Goal: Task Accomplishment & Management: Complete application form

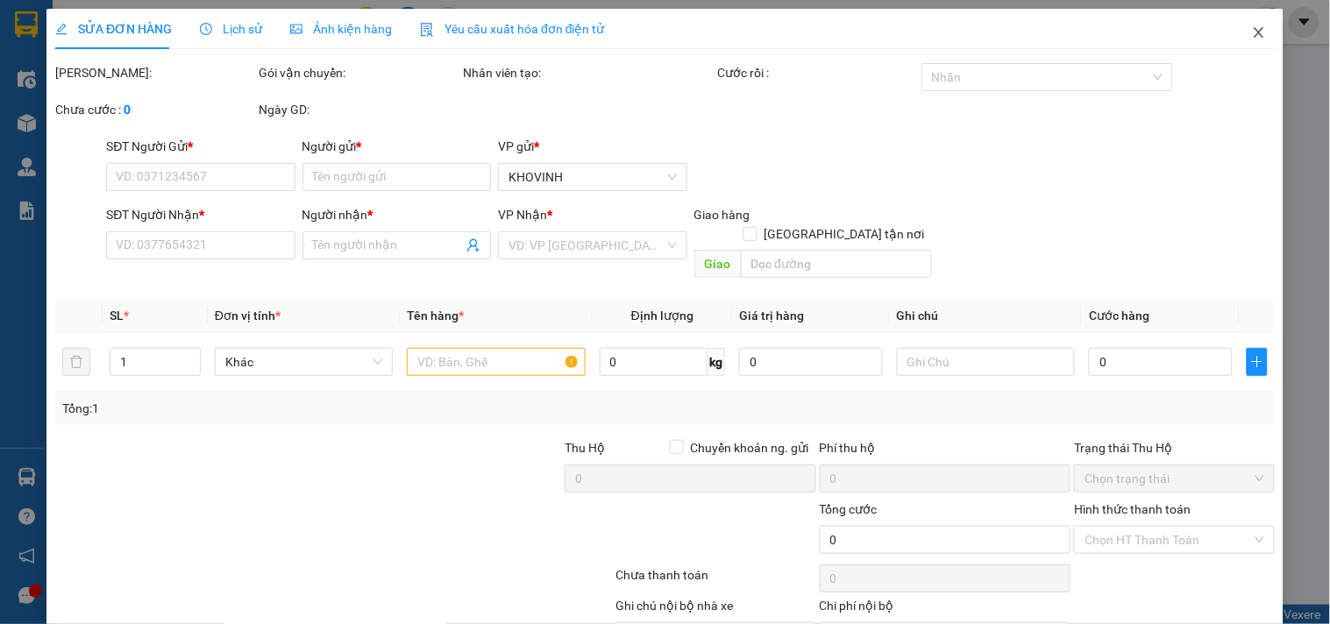
click at [1234, 32] on span "Close" at bounding box center [1258, 33] width 49 height 49
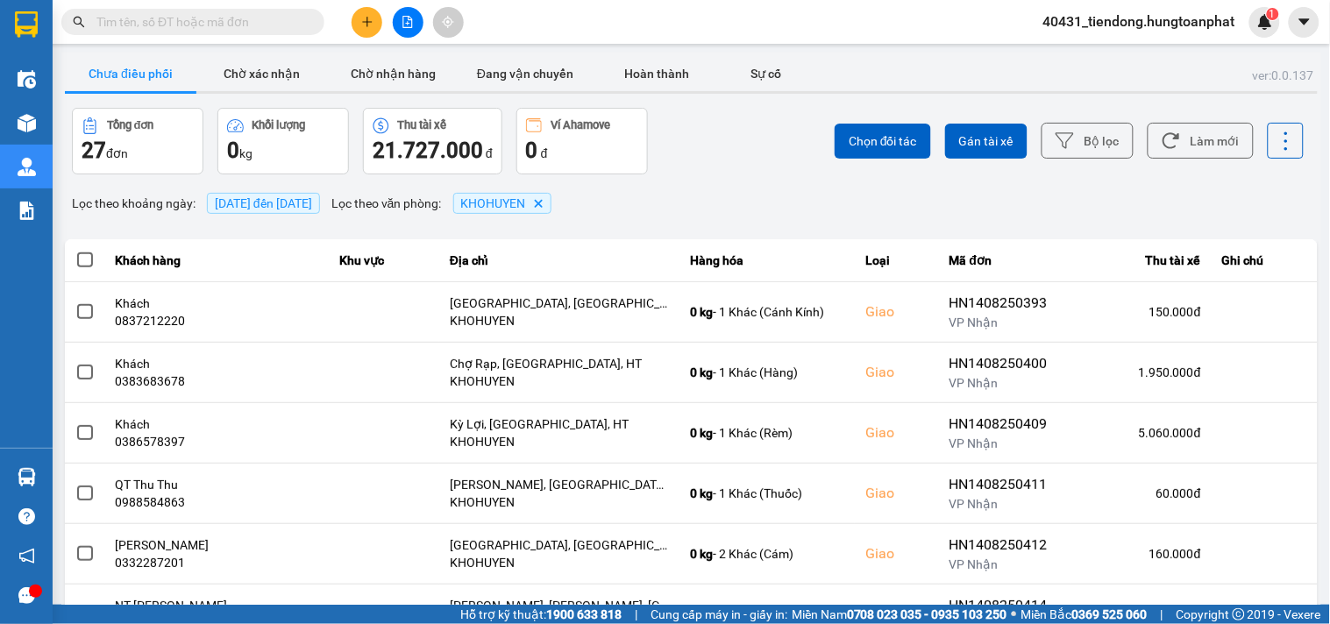
click at [1245, 36] on div "40431_tiendong.hungtoanphat 1" at bounding box center [1154, 22] width 251 height 31
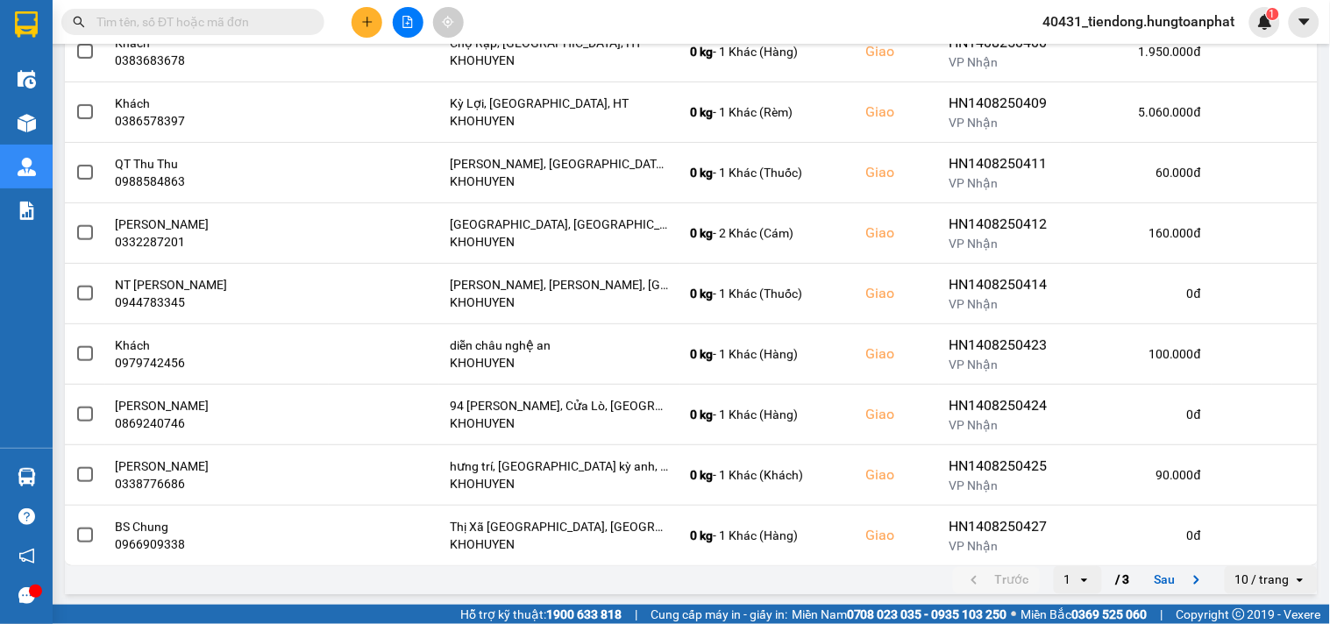
scroll to position [323, 0]
click at [1238, 578] on div "10 / trang" at bounding box center [1262, 579] width 54 height 18
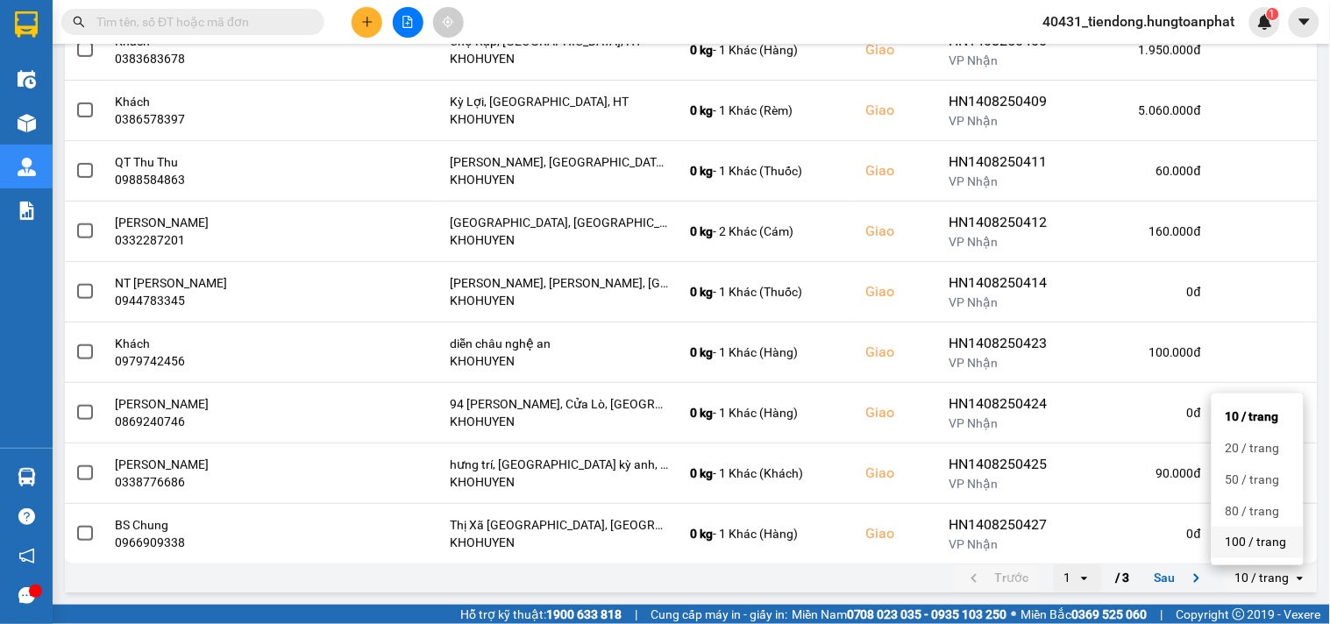
click at [1246, 548] on div "100 / trang" at bounding box center [1257, 543] width 64 height 18
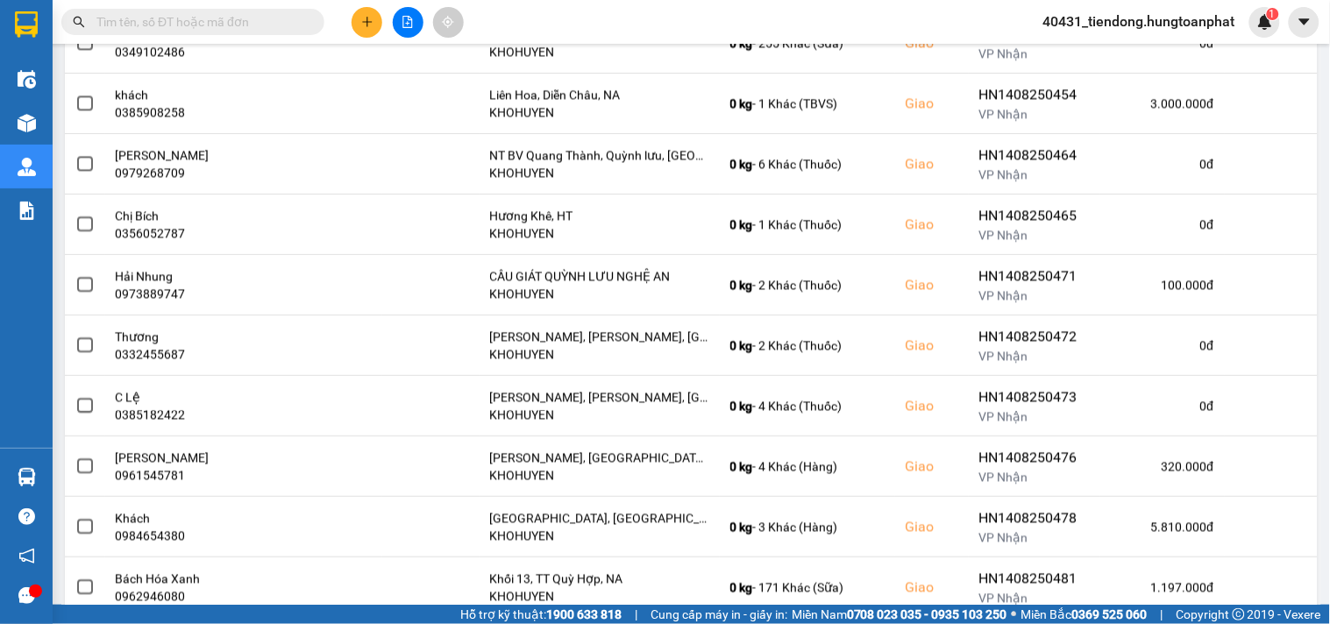
scroll to position [1353, 0]
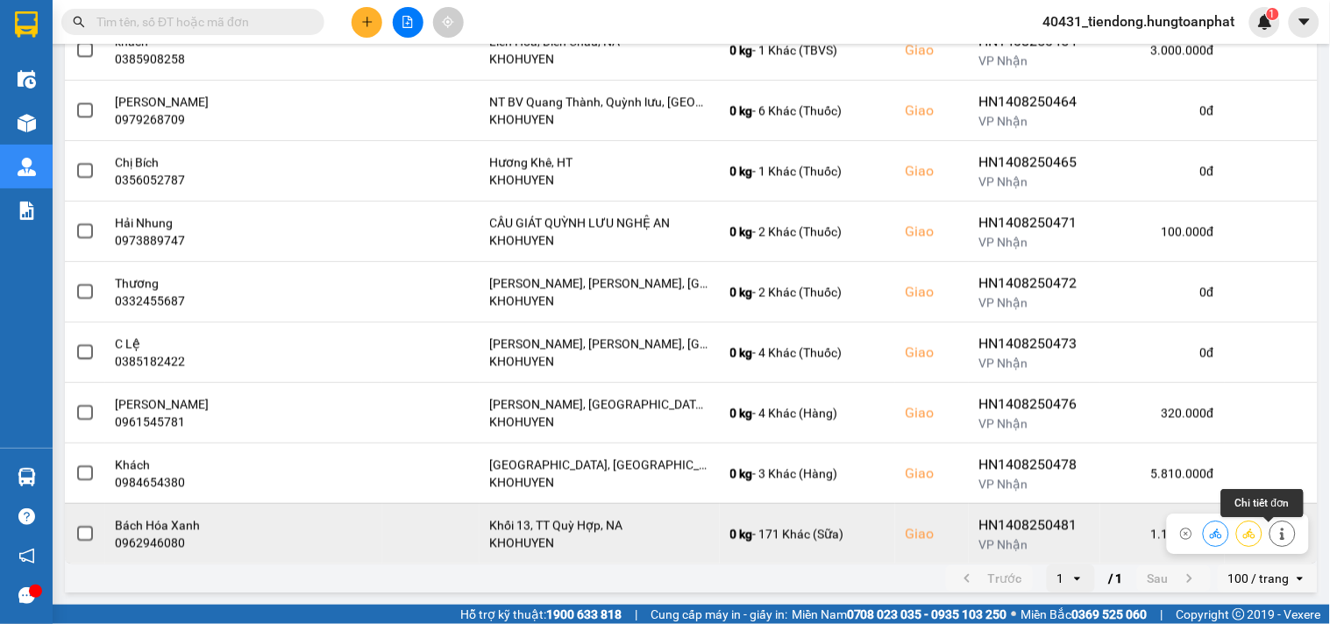
click at [1276, 536] on icon at bounding box center [1282, 534] width 12 height 12
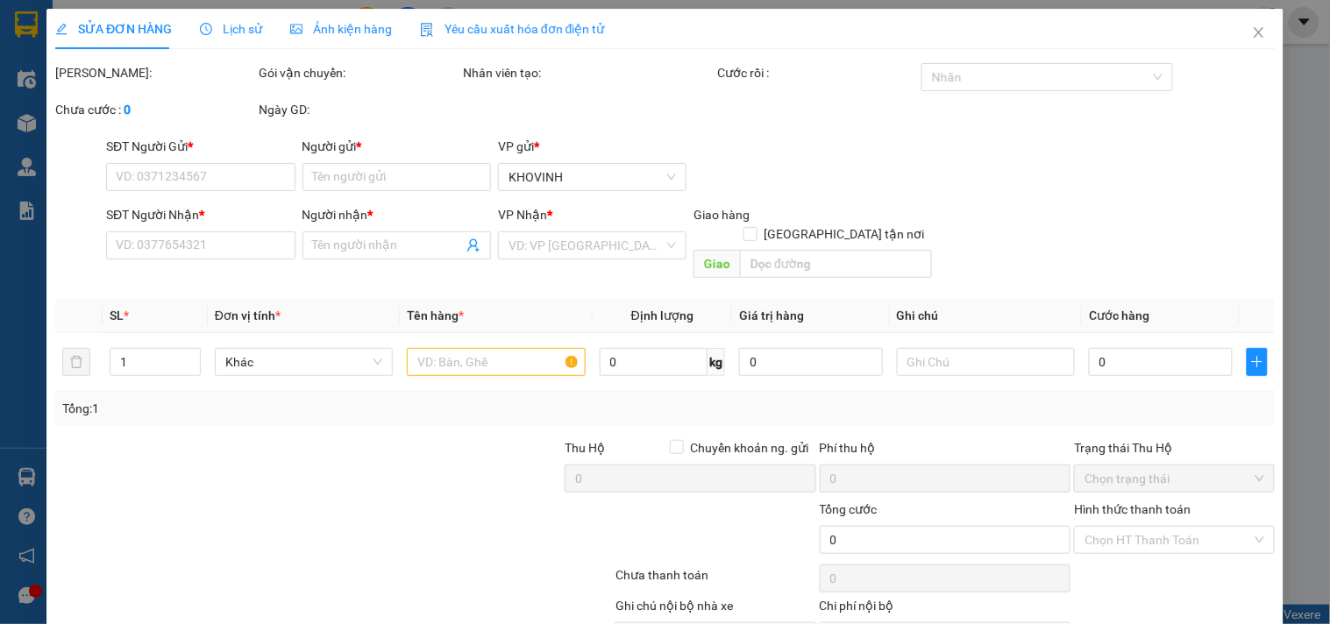
type input "0973951050"
type input "Mr [PERSON_NAME]"
type input "0962946080"
type input "Bách Hóa Xanh"
checkbox input "true"
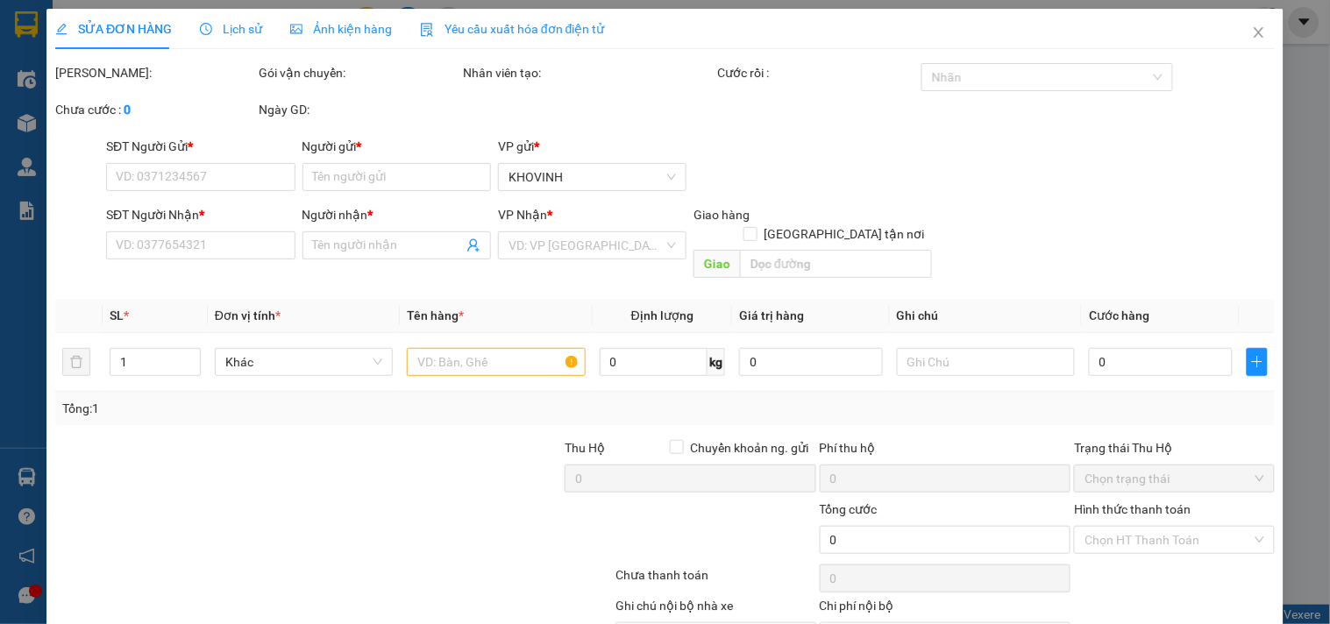
type input "Khối 13, TT Quỳ Hợp, NA"
type input "1.197.000"
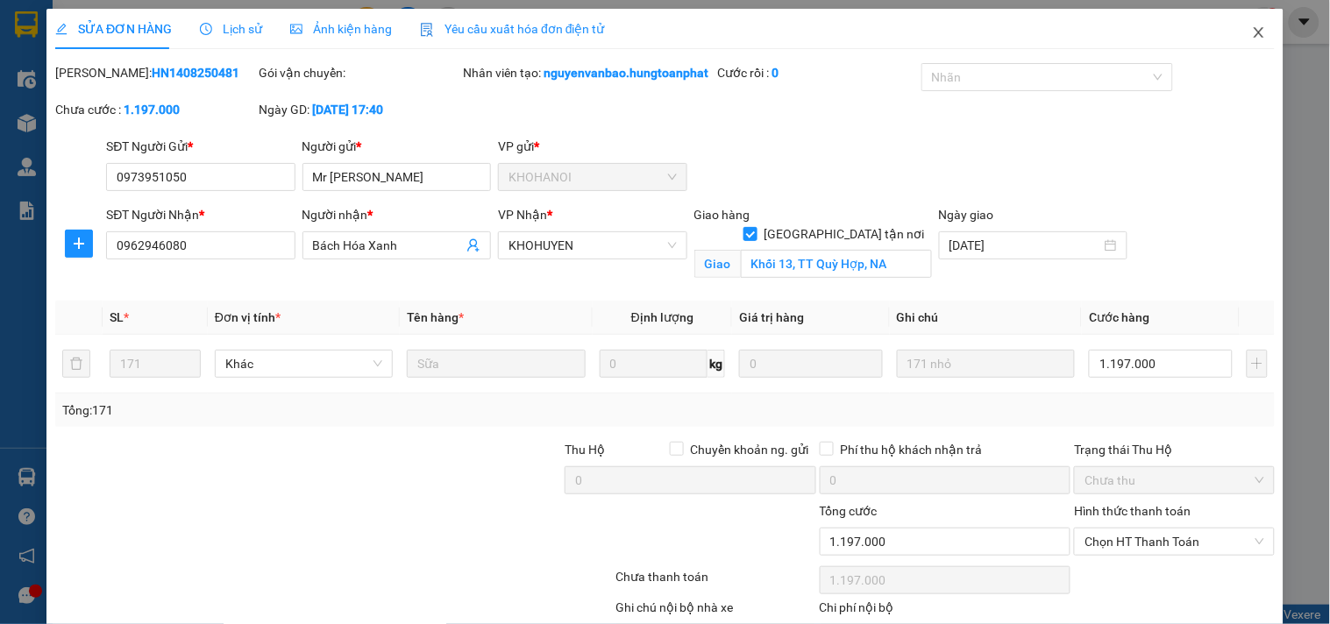
click at [1252, 37] on icon "close" at bounding box center [1259, 32] width 14 height 14
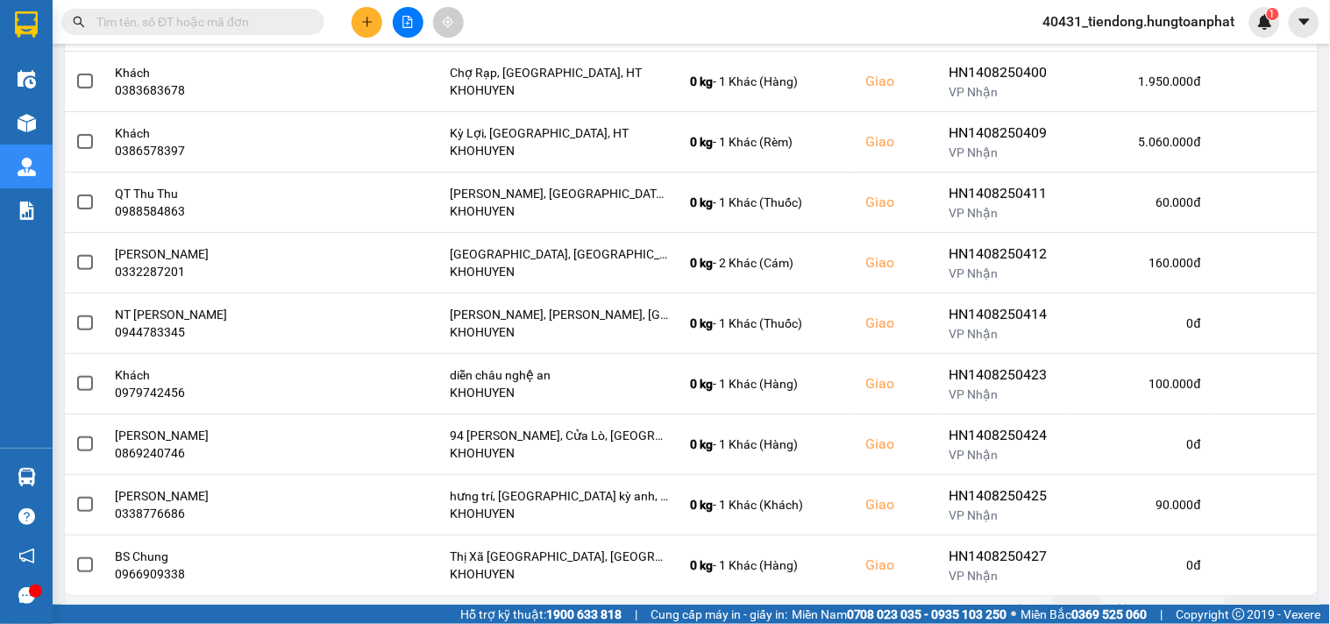
scroll to position [323, 0]
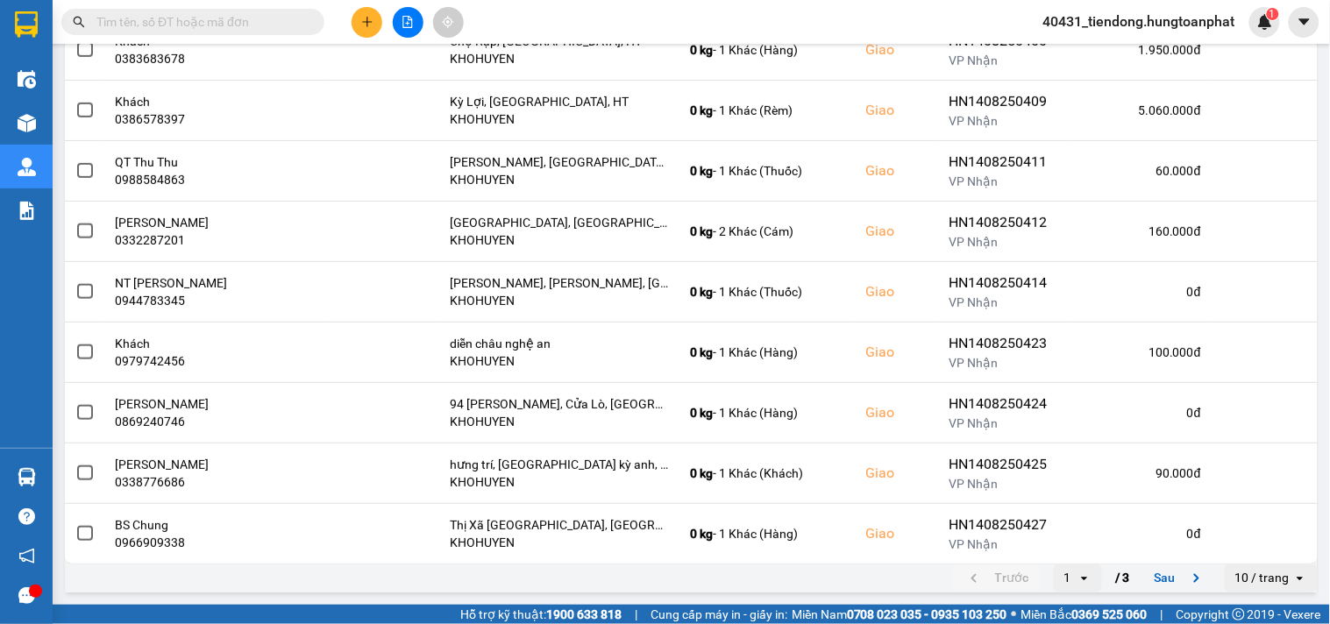
click at [1247, 585] on div "10 / trang" at bounding box center [1262, 579] width 54 height 18
click at [1249, 547] on div "100 / trang" at bounding box center [1257, 543] width 64 height 18
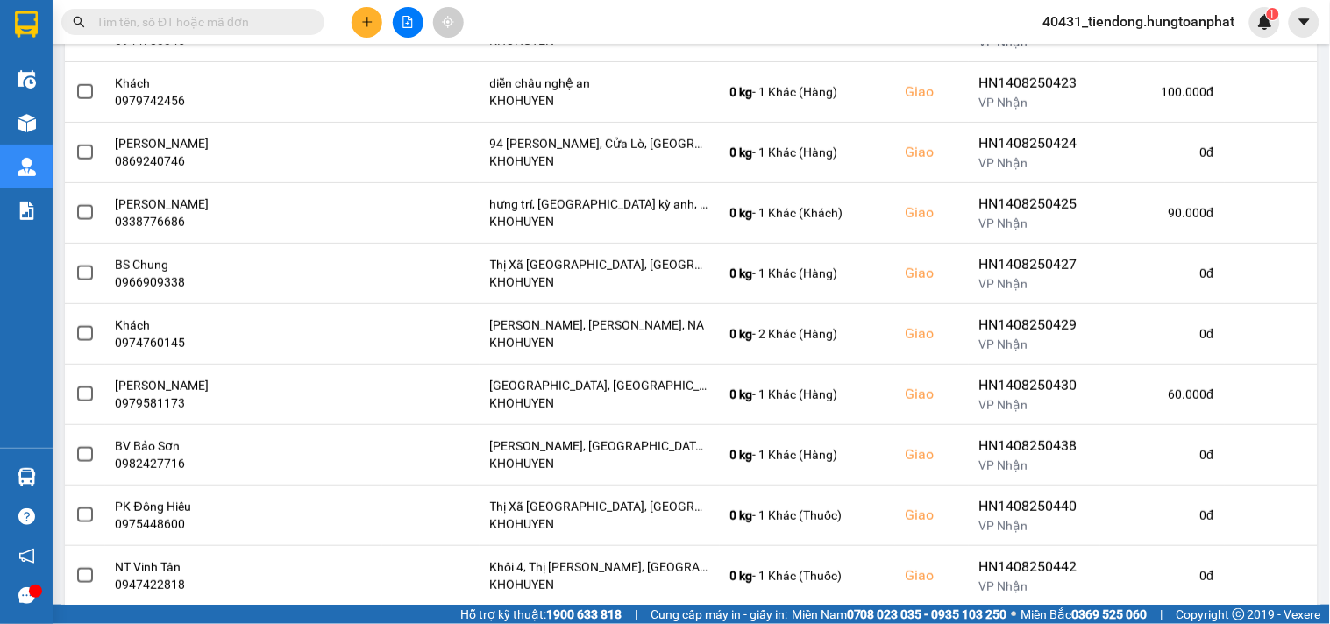
scroll to position [590, 0]
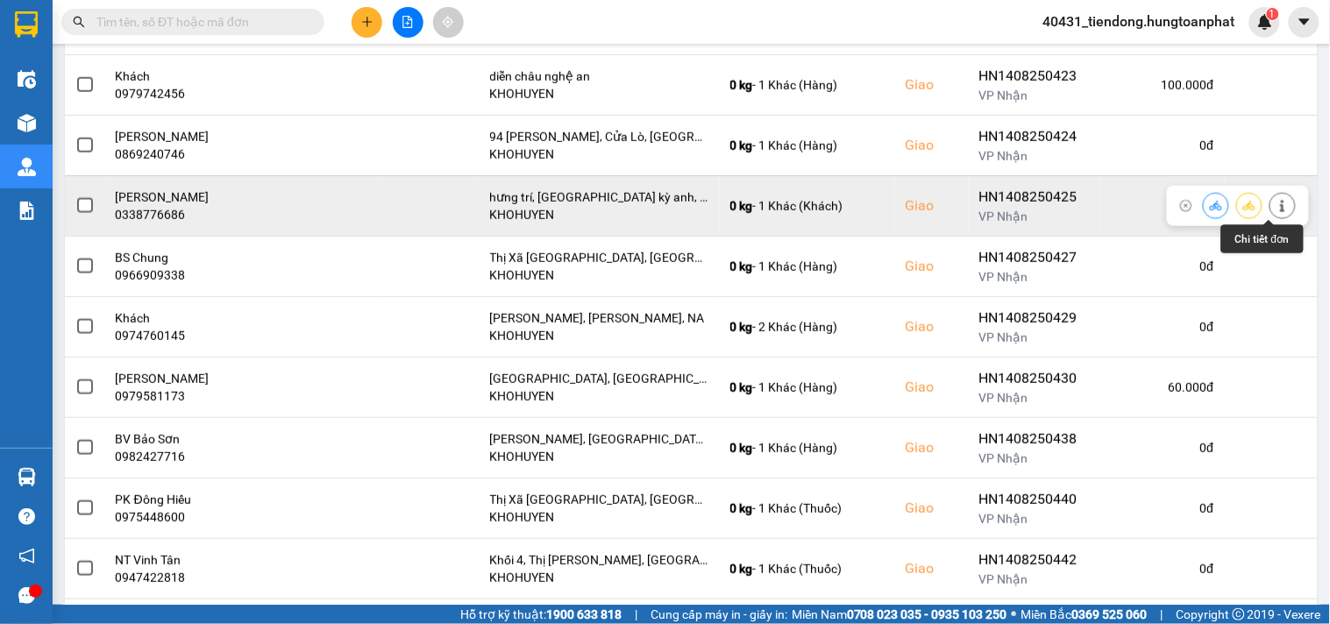
click at [1276, 206] on icon at bounding box center [1282, 206] width 12 height 12
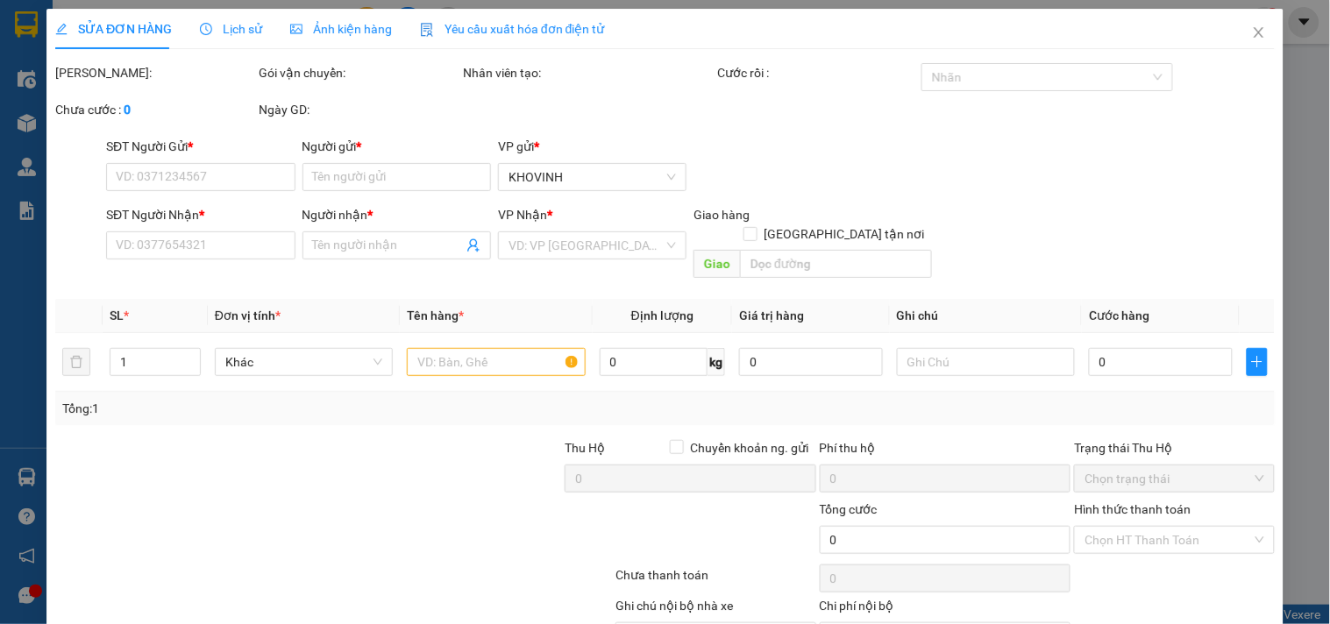
type input "0123456789"
type input "khách"
type input "0338776686"
type input "[PERSON_NAME]"
checkbox input "true"
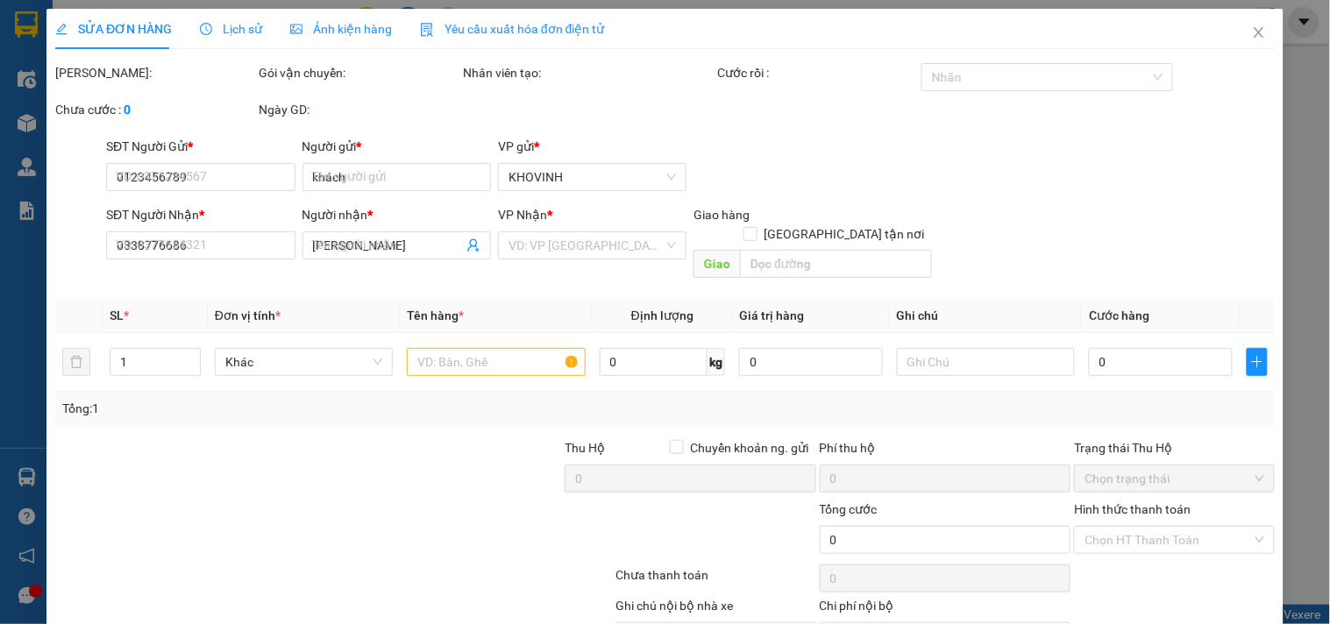
type input "hưng trí, [GEOGRAPHIC_DATA] kỳ anh, [GEOGRAPHIC_DATA]"
type input "60.000"
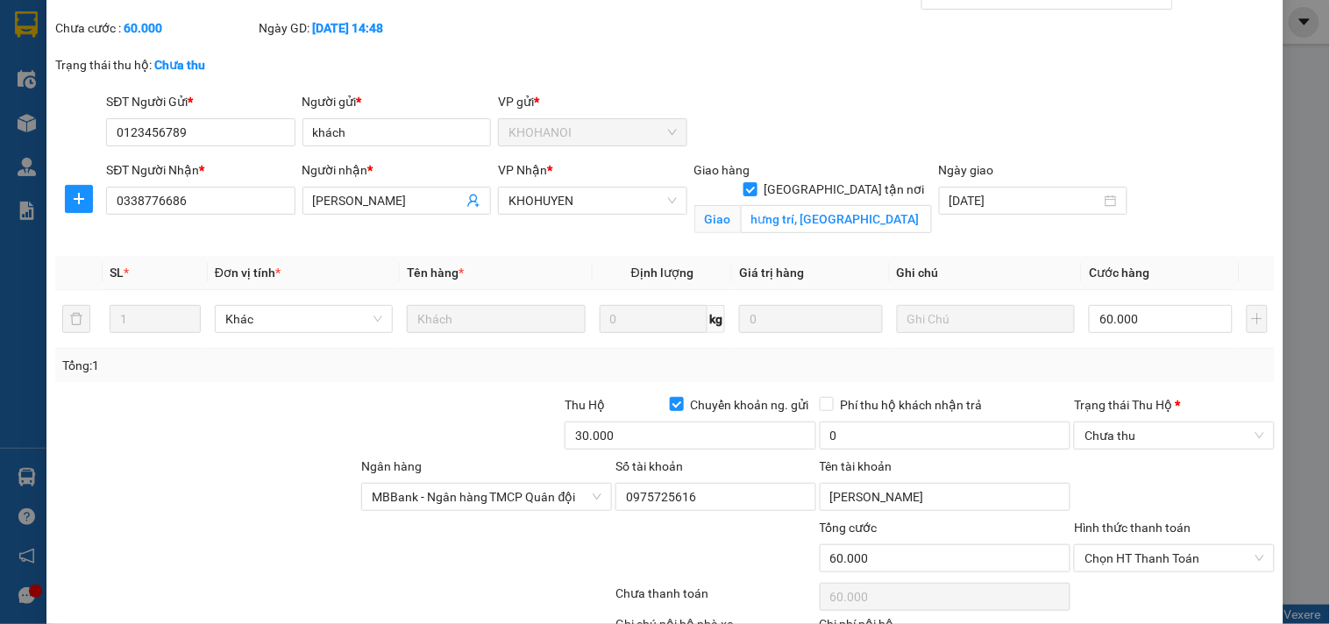
scroll to position [221, 0]
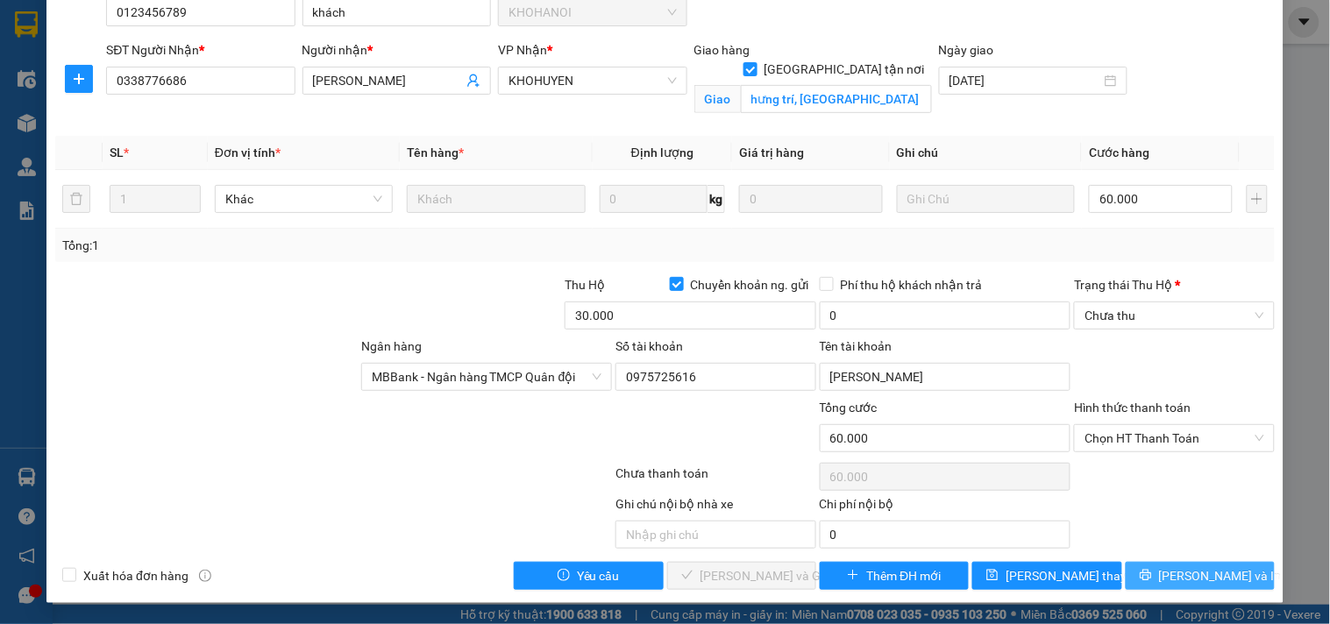
click at [1197, 566] on span "[PERSON_NAME] và In" at bounding box center [1220, 575] width 123 height 19
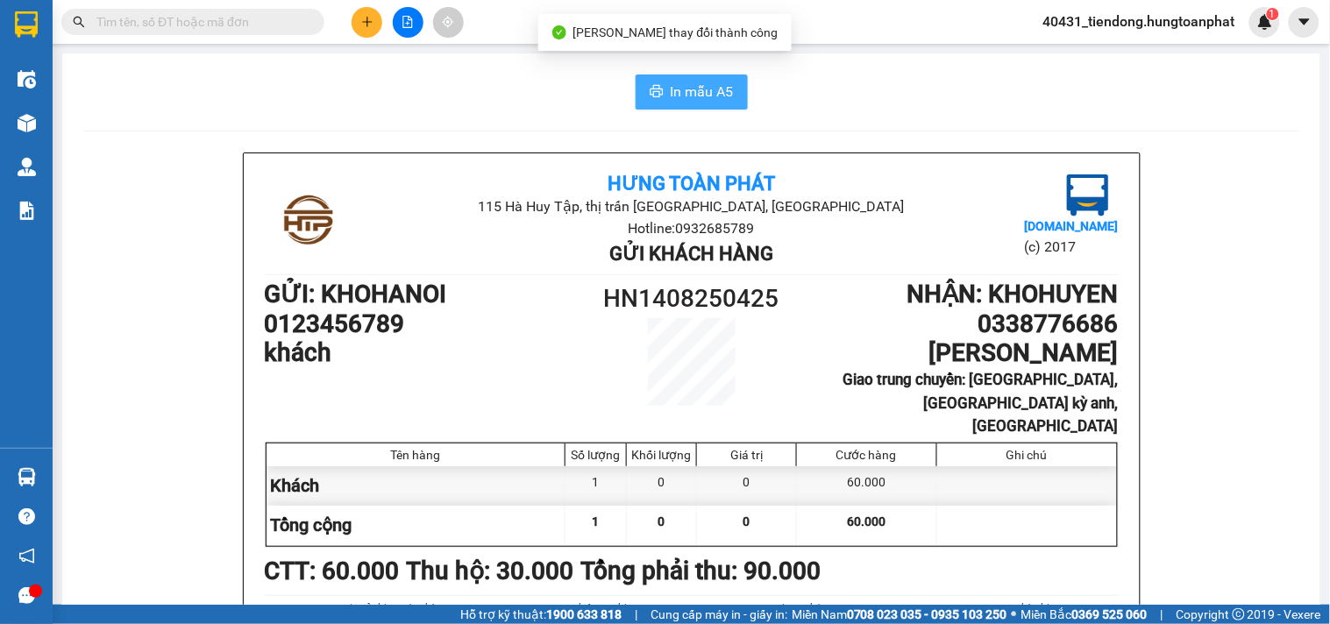
click at [699, 81] on span "In mẫu A5" at bounding box center [701, 92] width 63 height 22
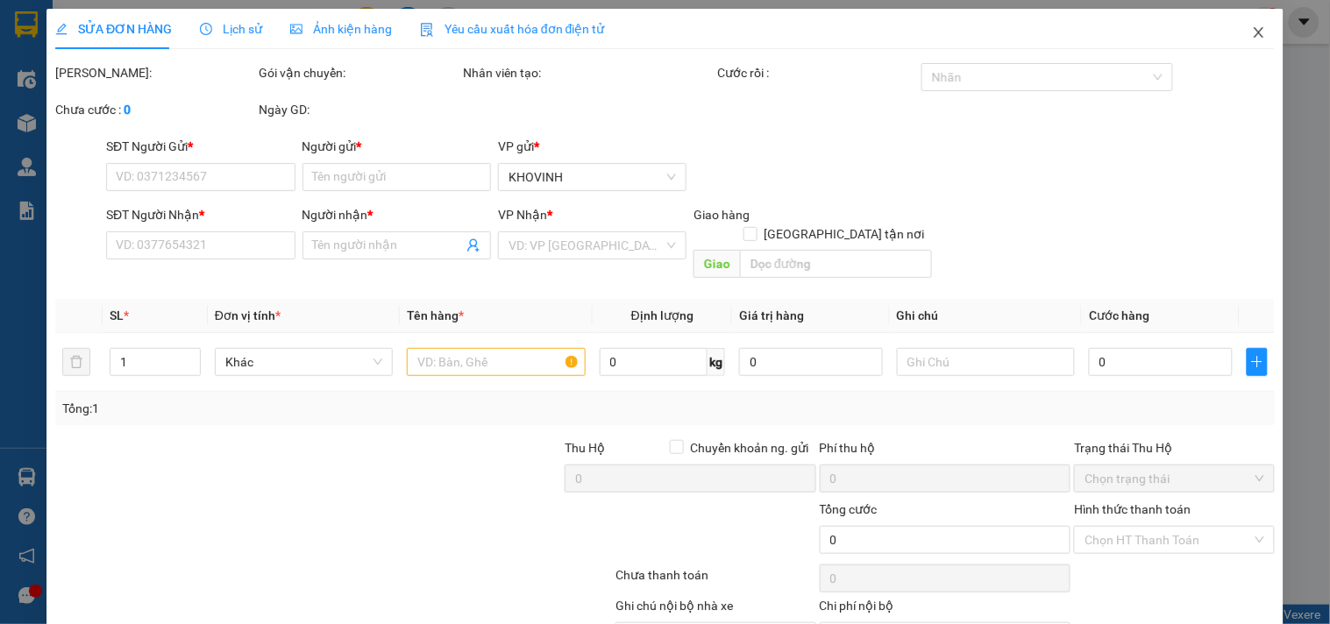
type input "0123456789"
type input "khách"
type input "0338776686"
type input "[PERSON_NAME]"
checkbox input "true"
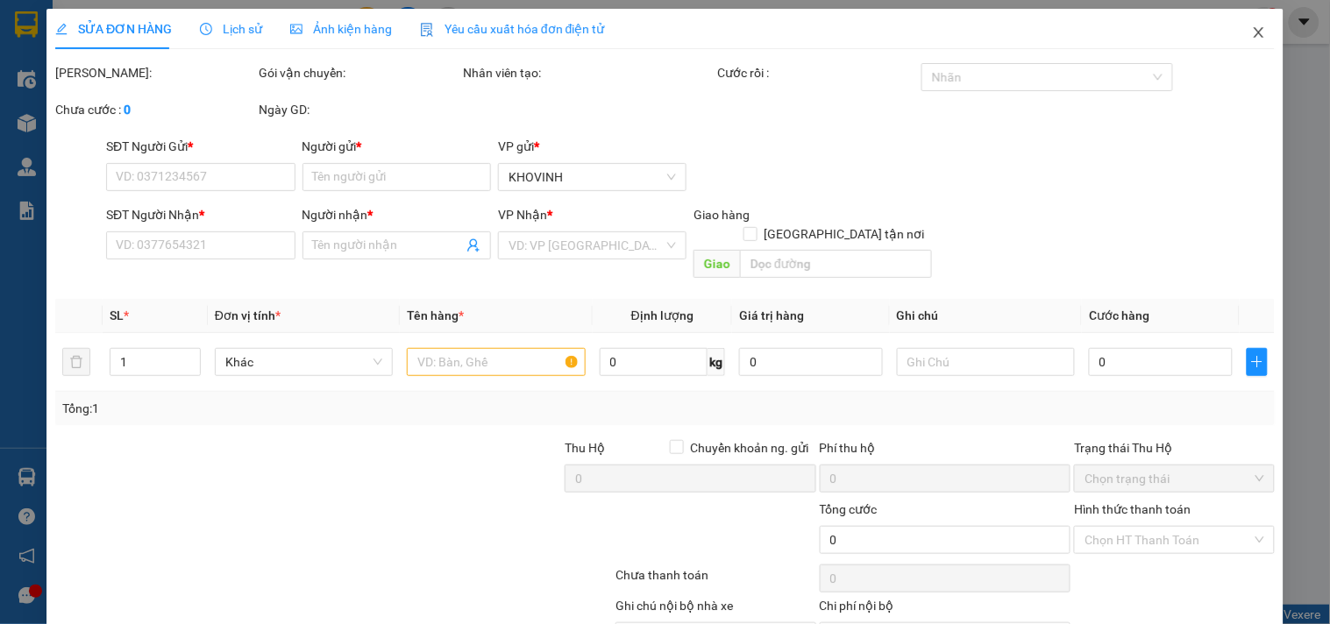
type input "hưng trí, [GEOGRAPHIC_DATA] kỳ anh, [GEOGRAPHIC_DATA]"
type input "60.000"
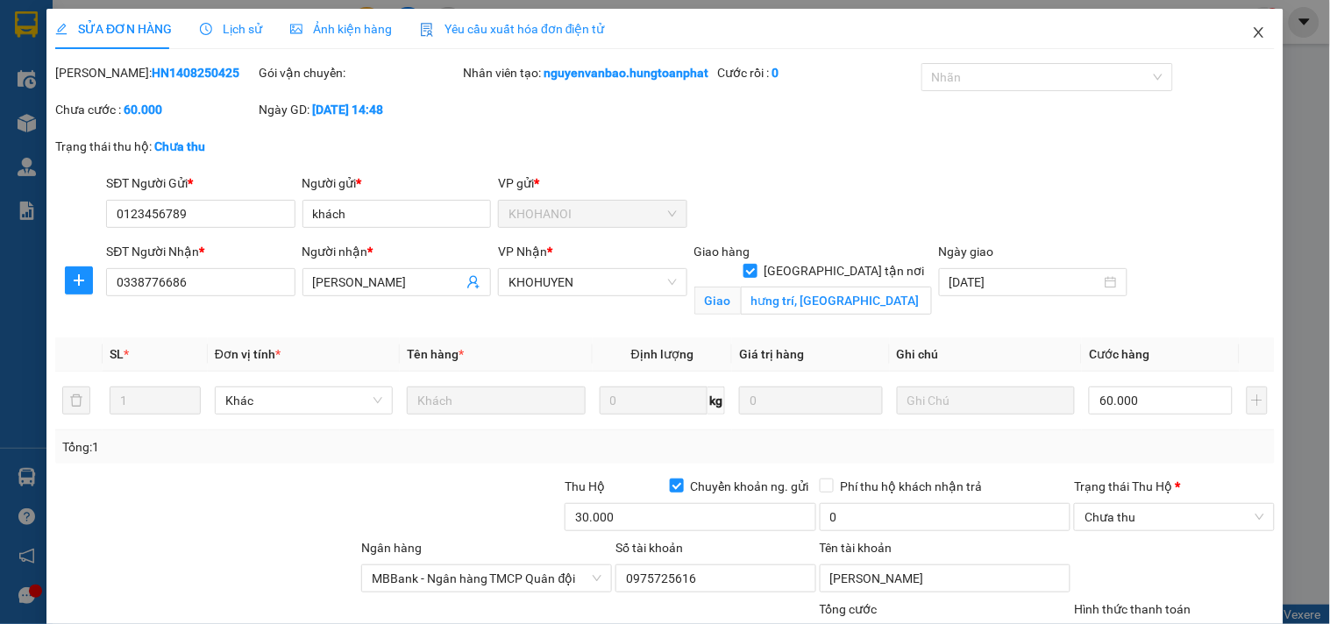
click at [1253, 32] on icon "close" at bounding box center [1258, 32] width 10 height 11
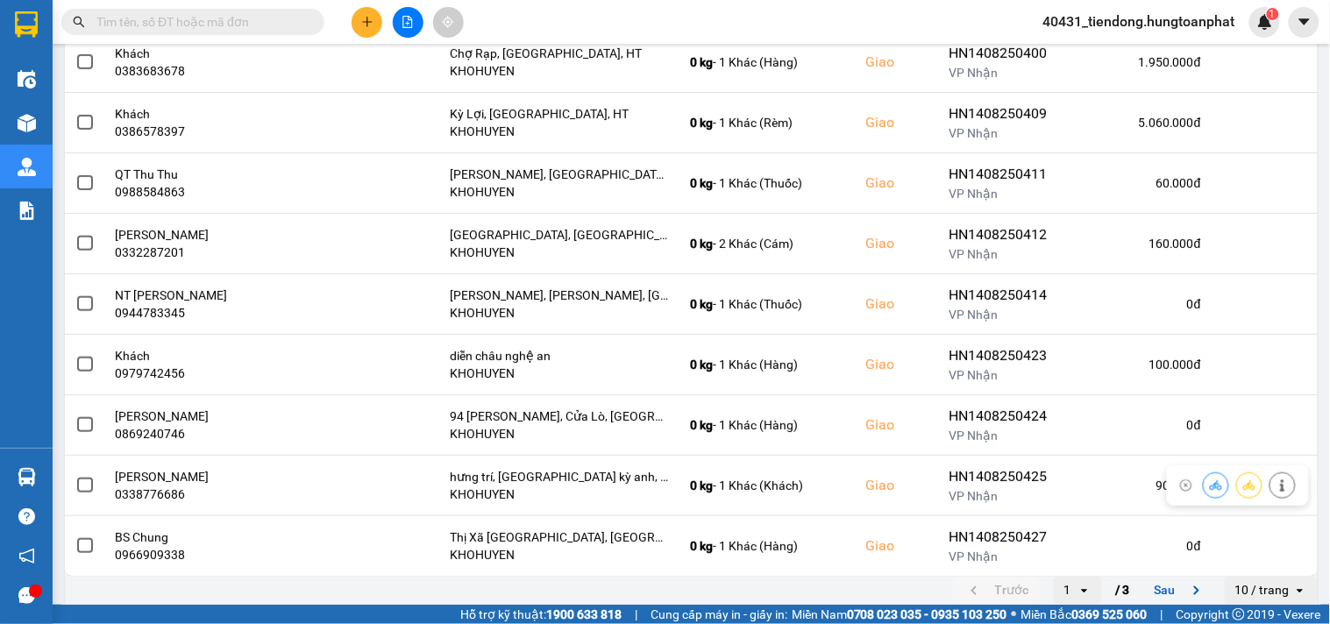
scroll to position [323, 0]
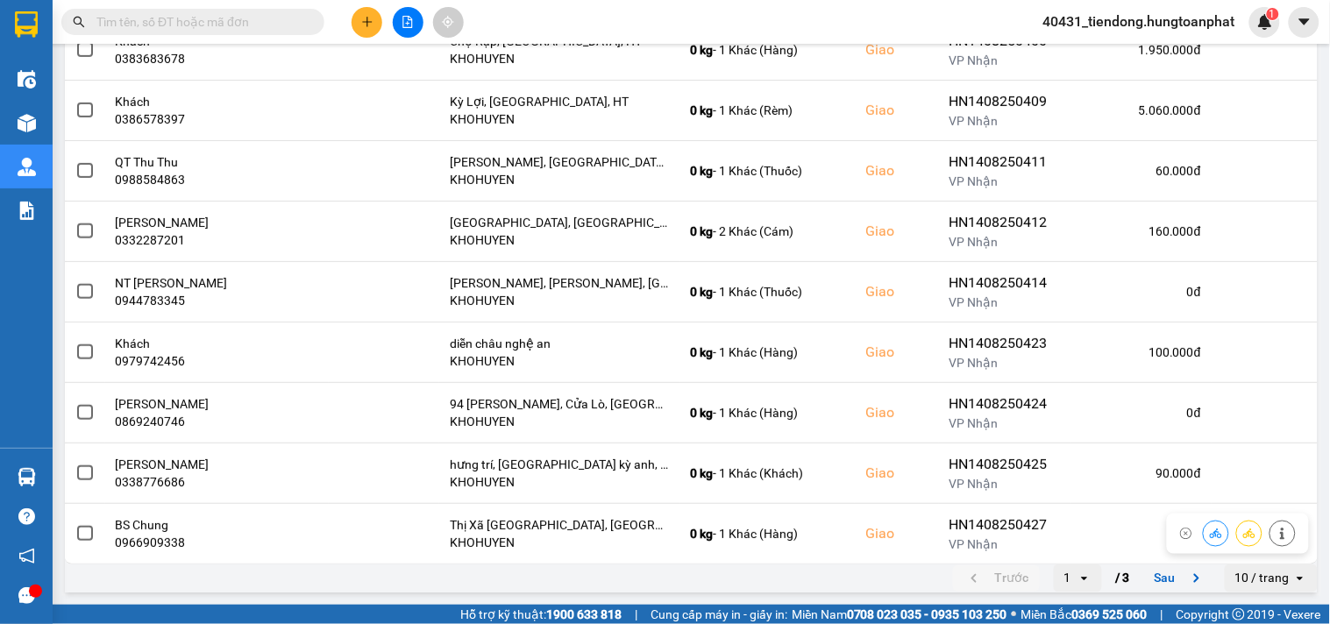
click at [1238, 576] on div "10 / trang" at bounding box center [1262, 579] width 54 height 18
click at [1238, 542] on div "100 / trang" at bounding box center [1257, 543] width 64 height 18
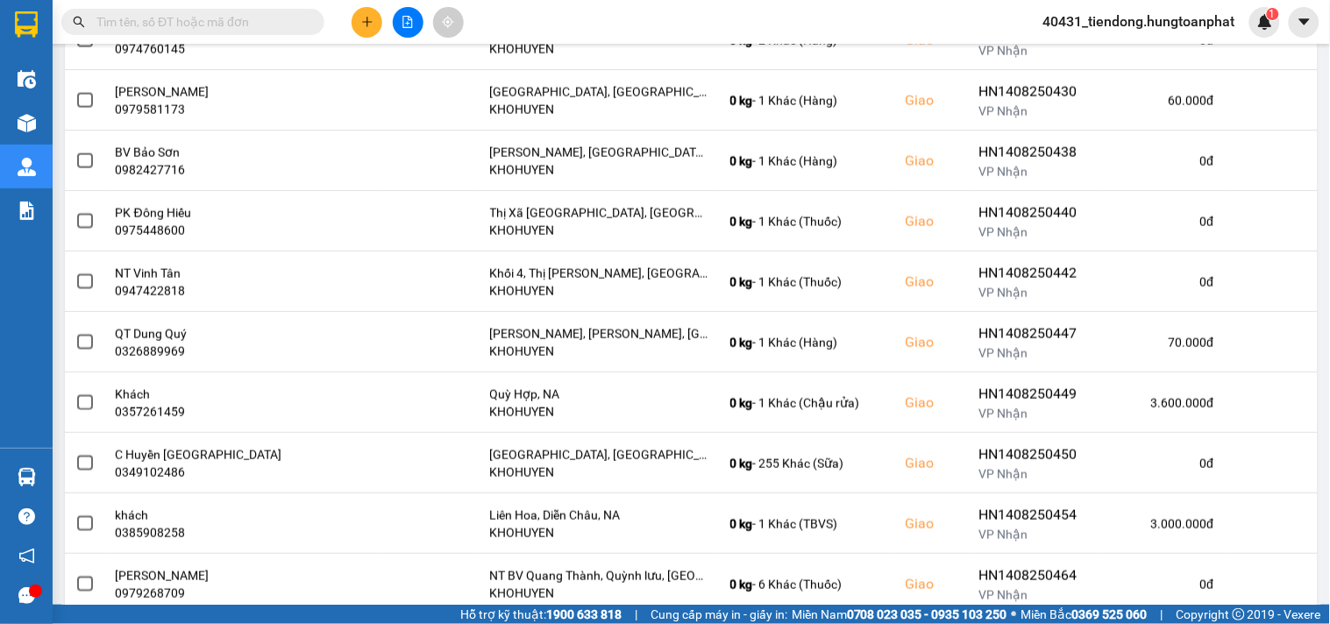
scroll to position [883, 0]
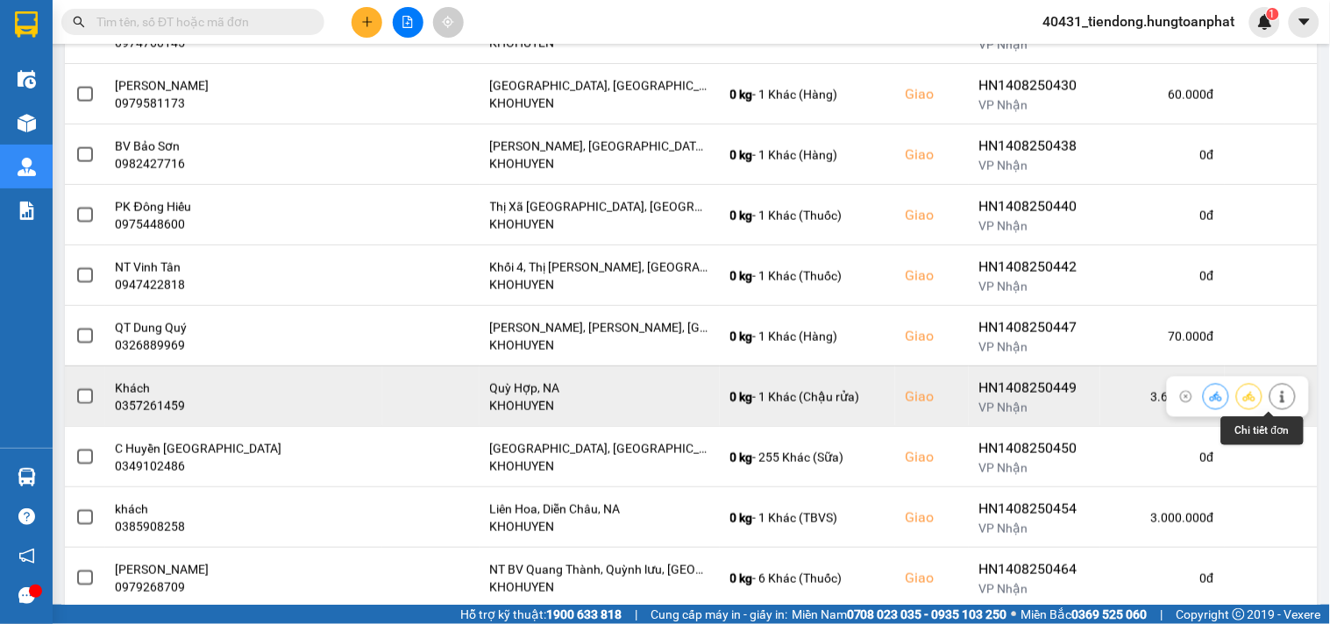
click at [1276, 394] on icon at bounding box center [1282, 396] width 12 height 12
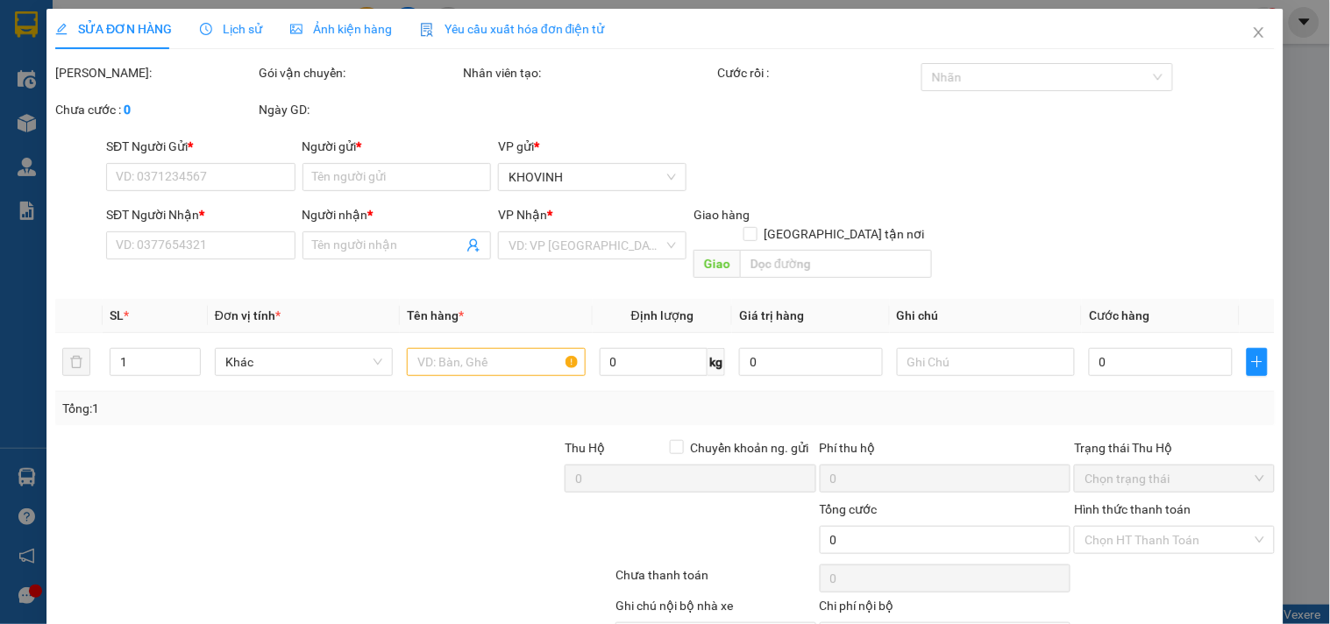
type input "0972532525"
type input "TBVS"
type input "0357261459"
type input "Khách"
checkbox input "true"
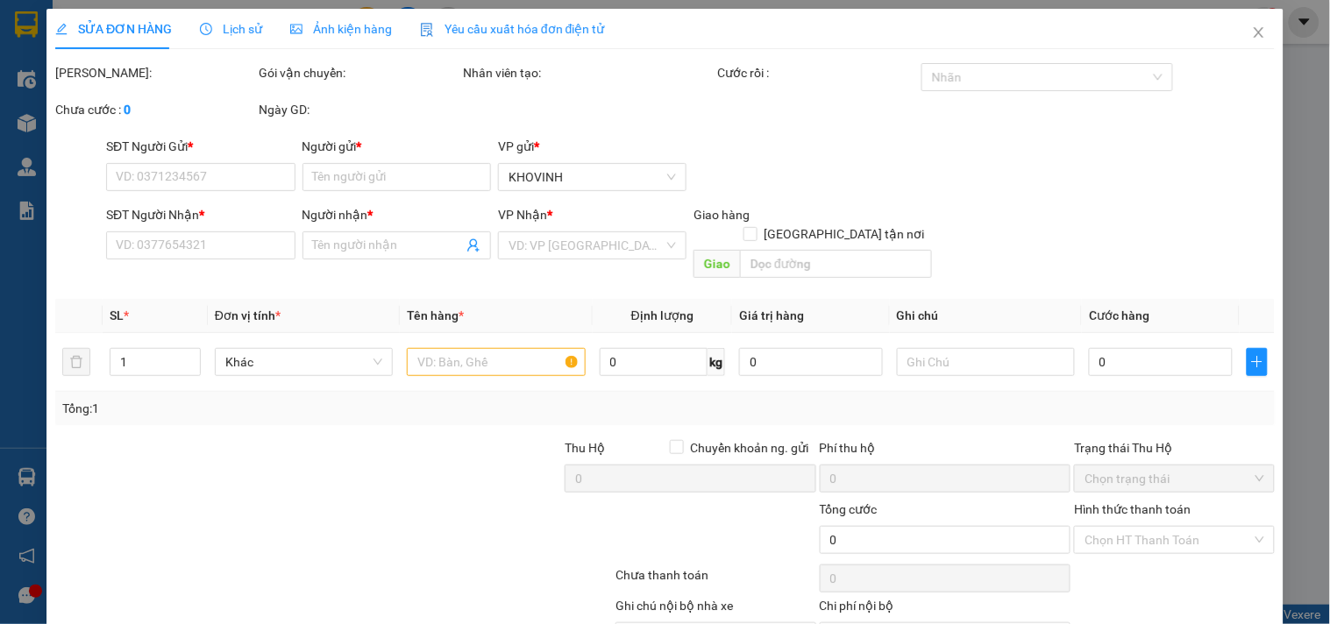
type input "Quỳ Hợp, NA"
type input "200.000"
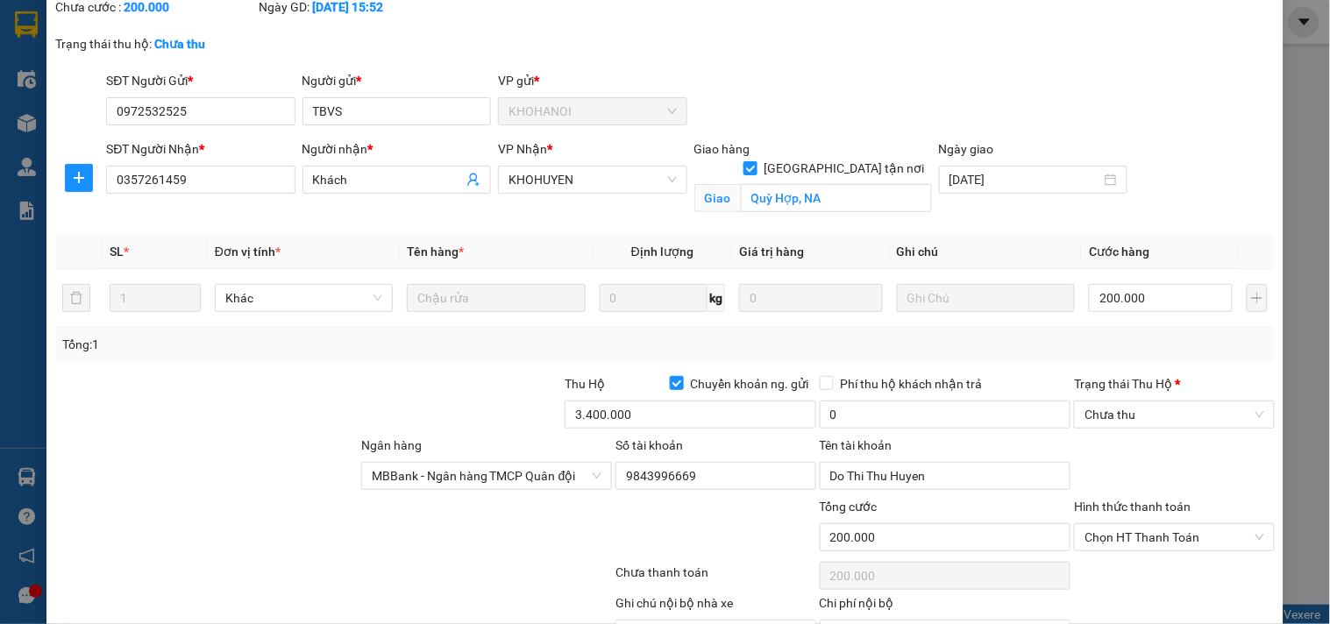
scroll to position [221, 0]
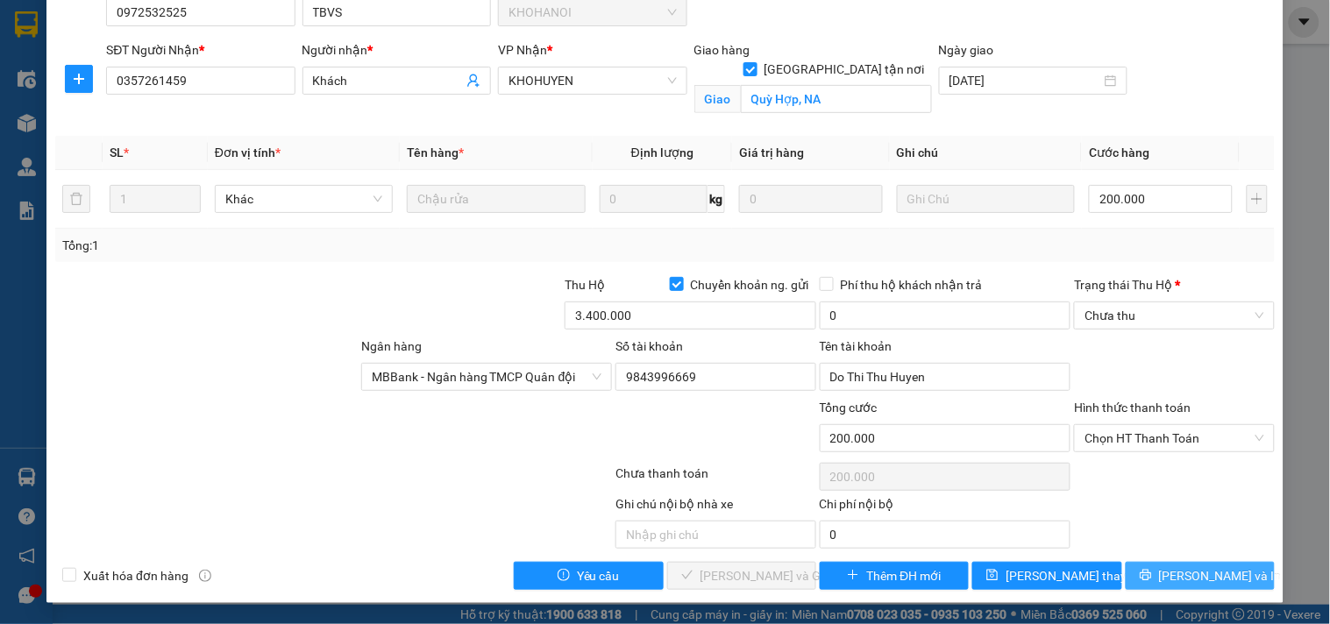
click at [1215, 571] on span "[PERSON_NAME] và In" at bounding box center [1220, 575] width 123 height 19
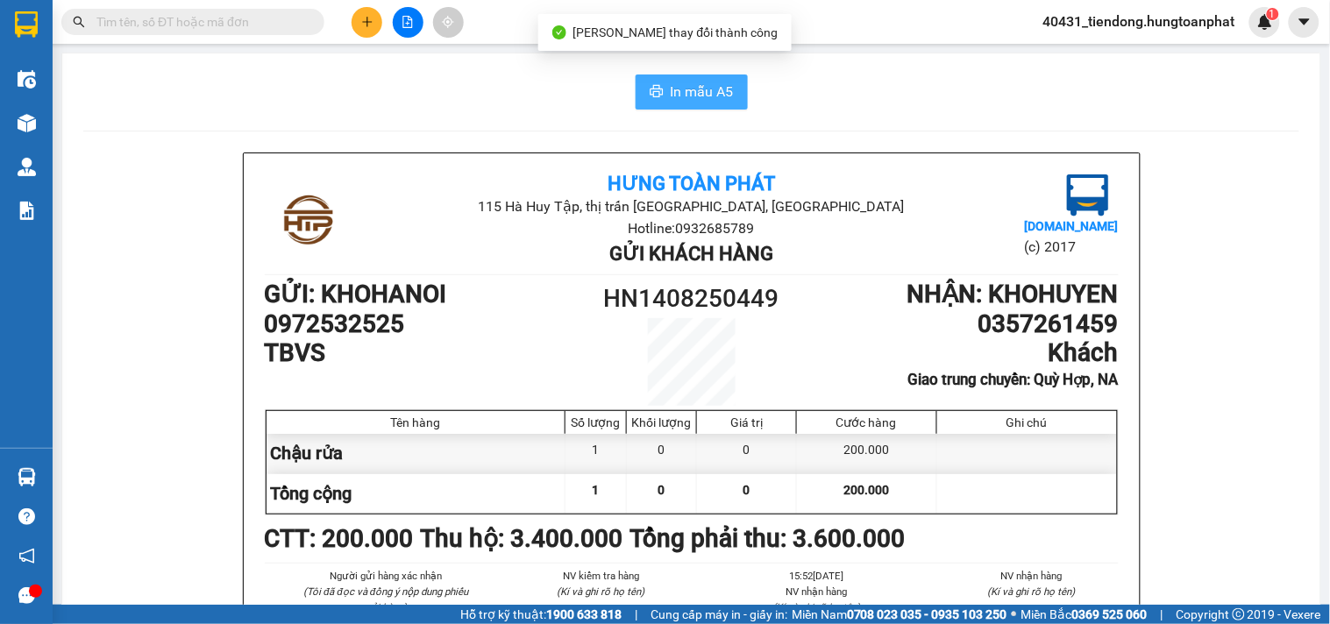
click at [692, 81] on span "In mẫu A5" at bounding box center [701, 92] width 63 height 22
